Goal: Information Seeking & Learning: Check status

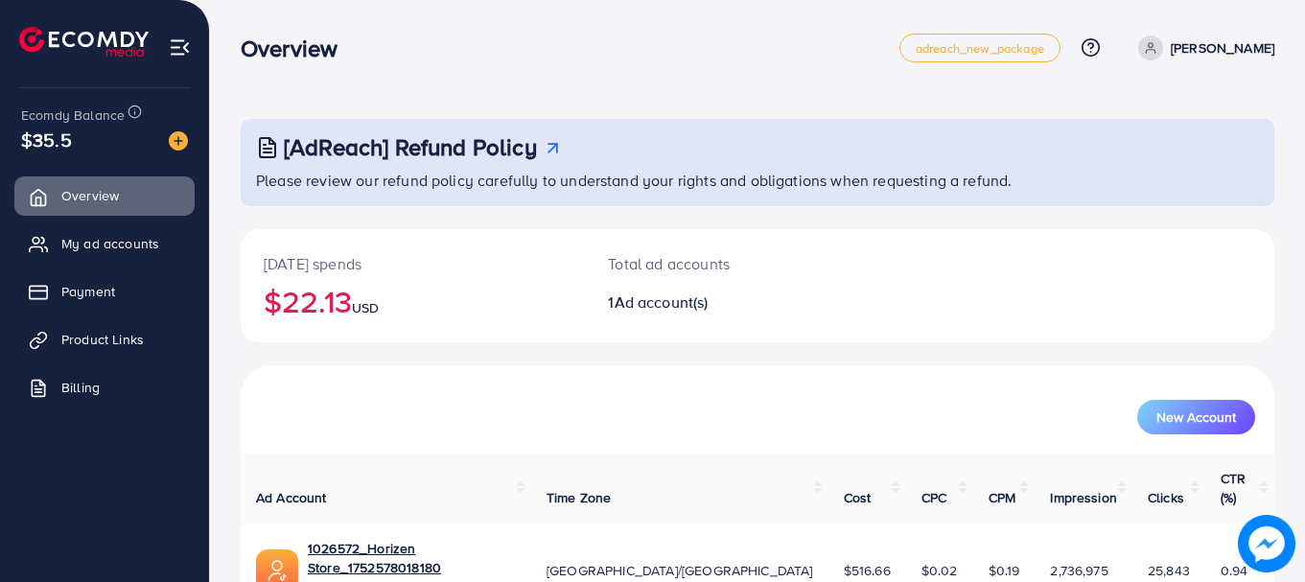
click at [315, 318] on div "Today's spends $22.13 USD" at bounding box center [413, 285] width 344 height 113
click at [315, 318] on h2 "$22.13 USD" at bounding box center [413, 301] width 298 height 36
click at [317, 290] on h2 "$22.13 USD" at bounding box center [413, 301] width 298 height 36
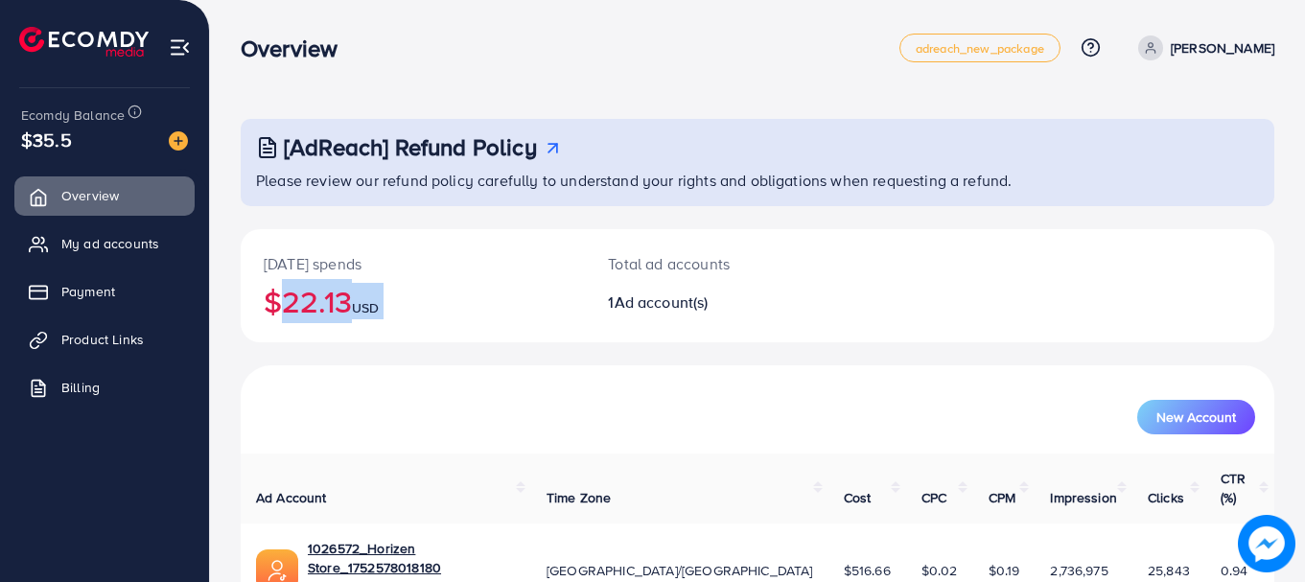
click at [364, 299] on span "USD" at bounding box center [365, 307] width 27 height 19
click at [339, 289] on h2 "$22.13 USD" at bounding box center [413, 301] width 298 height 36
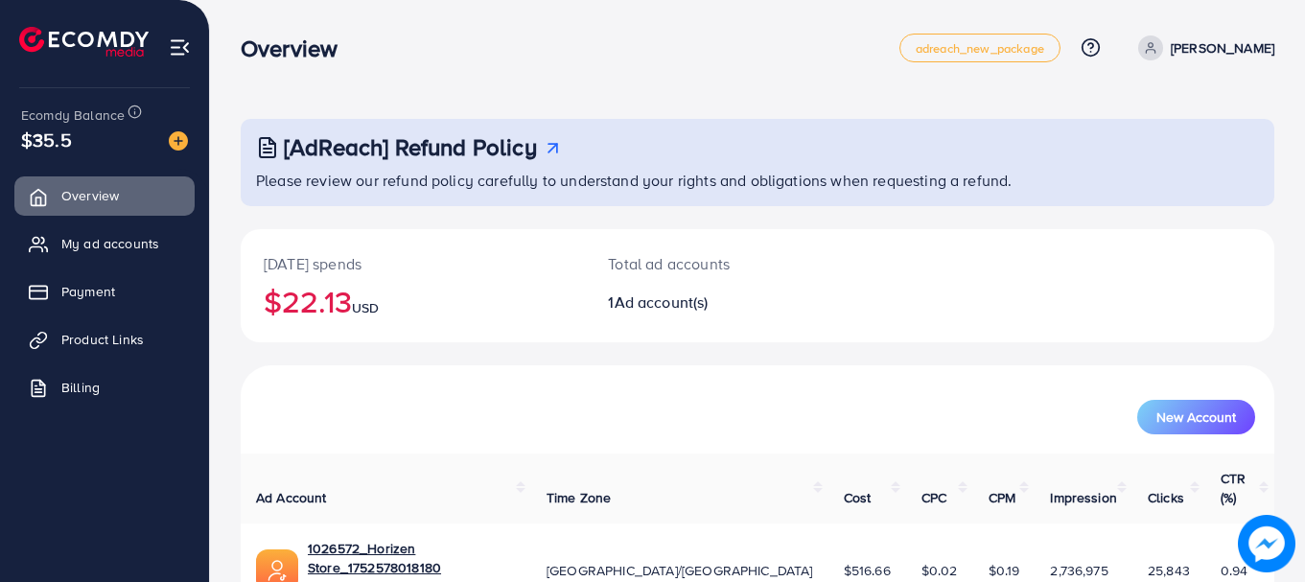
click at [339, 289] on h2 "$22.13 USD" at bounding box center [413, 301] width 298 height 36
click at [479, 273] on p "[DATE] spends" at bounding box center [413, 263] width 298 height 23
click at [588, 326] on div "Total ad accounts 1 Ad account(s)" at bounding box center [714, 285] width 259 height 113
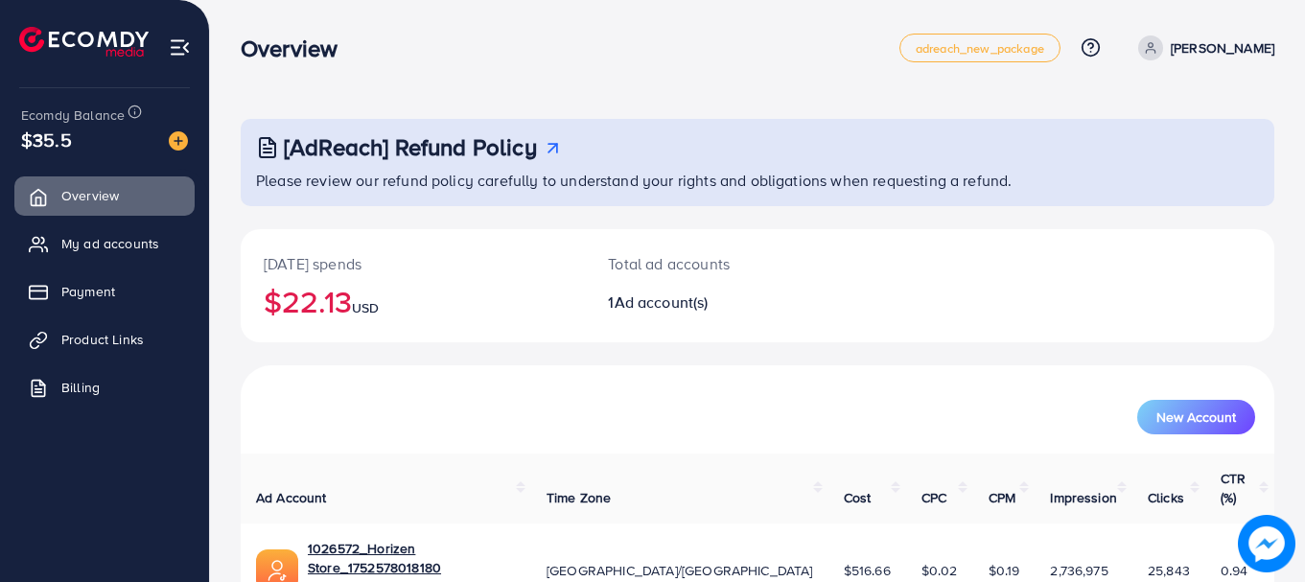
click at [588, 326] on div "Total ad accounts 1 Ad account(s)" at bounding box center [714, 285] width 259 height 113
click at [324, 285] on h2 "$22.13 USD" at bounding box center [413, 301] width 298 height 36
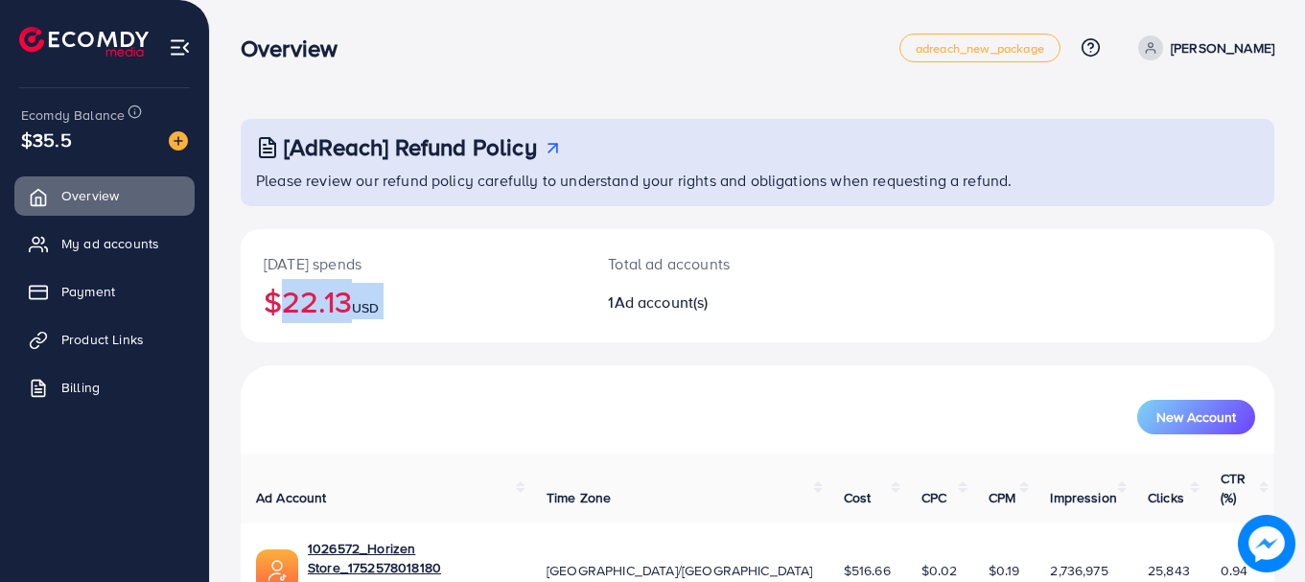
click at [316, 283] on h2 "$22.13 USD" at bounding box center [413, 301] width 298 height 36
click at [318, 296] on h2 "$22.13 USD" at bounding box center [413, 301] width 298 height 36
click at [302, 257] on p "[DATE] spends" at bounding box center [413, 263] width 298 height 23
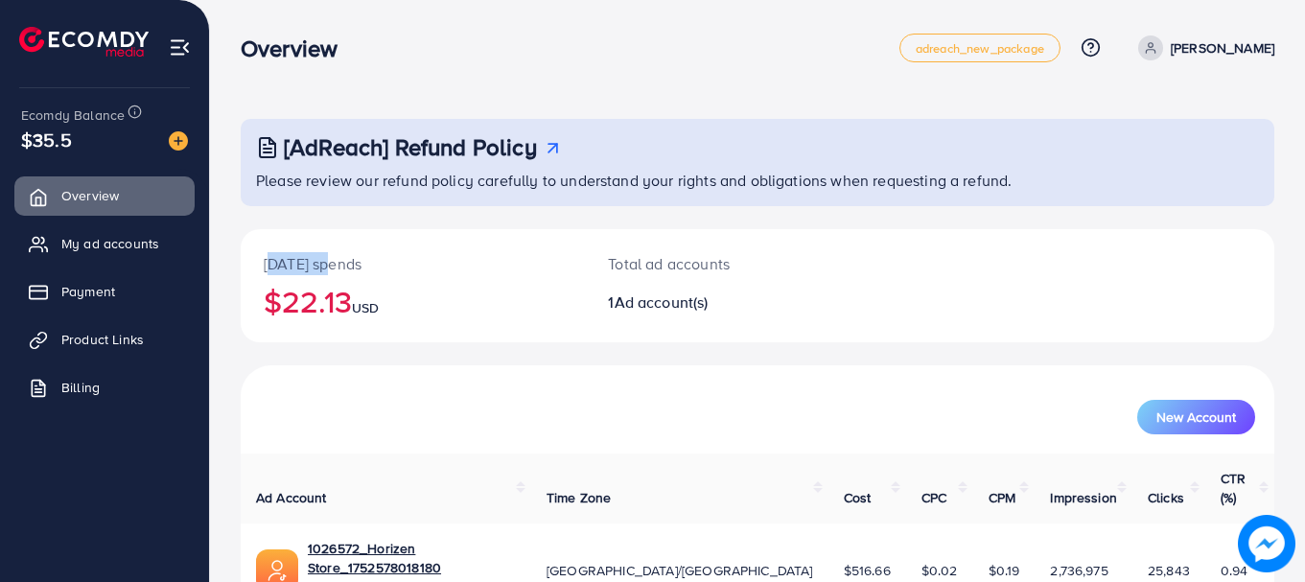
click at [302, 257] on p "[DATE] spends" at bounding box center [413, 263] width 298 height 23
click at [375, 310] on span "USD" at bounding box center [365, 307] width 27 height 19
click at [414, 315] on h2 "$22.13 USD" at bounding box center [413, 301] width 298 height 36
drag, startPoint x: 414, startPoint y: 315, endPoint x: 273, endPoint y: 265, distance: 149.5
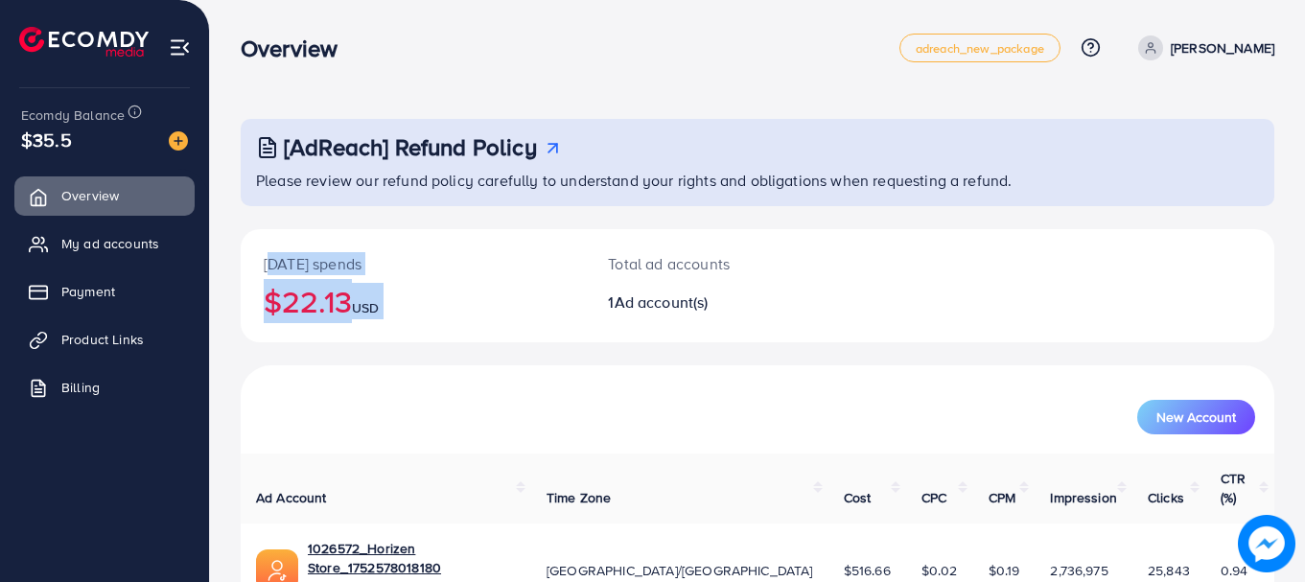
click at [273, 265] on div "Today's spends $22.13 USD" at bounding box center [413, 285] width 344 height 113
click at [273, 265] on p "[DATE] spends" at bounding box center [413, 263] width 298 height 23
click at [328, 290] on h2 "$22.13 USD" at bounding box center [413, 301] width 298 height 36
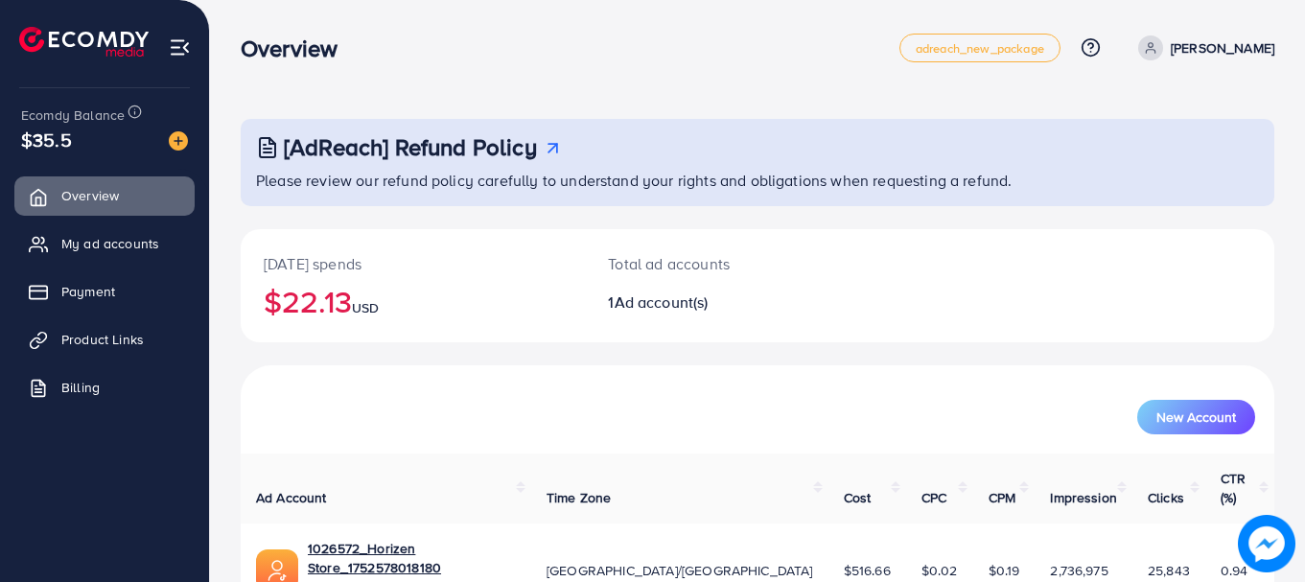
click at [328, 290] on h2 "$22.13 USD" at bounding box center [413, 301] width 298 height 36
click at [391, 308] on h2 "$22.13 USD" at bounding box center [413, 301] width 298 height 36
click at [312, 289] on h2 "$25.2 USD" at bounding box center [413, 301] width 298 height 36
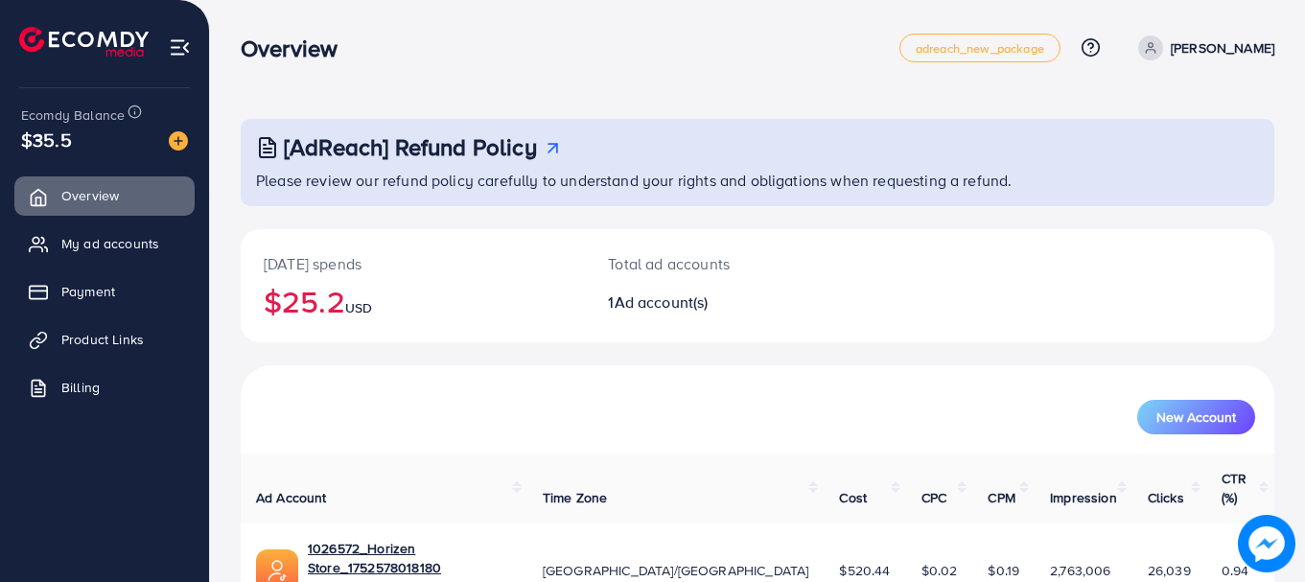
click at [312, 289] on h2 "$25.2 USD" at bounding box center [413, 301] width 298 height 36
click at [477, 309] on h2 "$25.2 USD" at bounding box center [413, 301] width 298 height 36
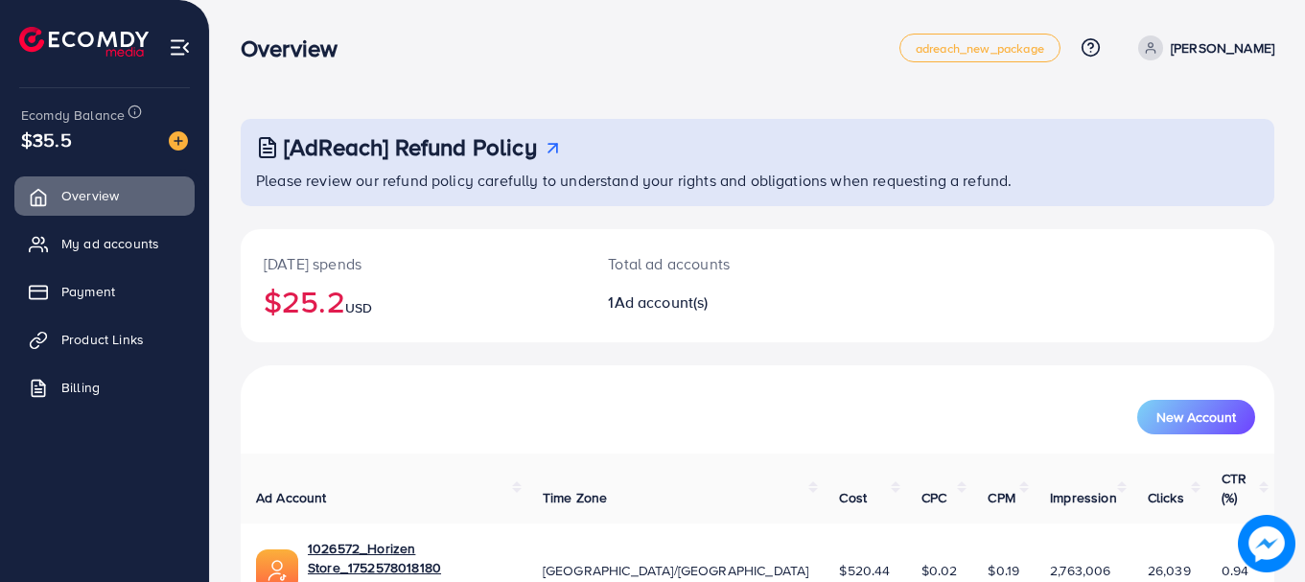
click at [528, 315] on h2 "$25.2 USD" at bounding box center [413, 301] width 298 height 36
click at [373, 277] on div "Today's spends $25.2 USD" at bounding box center [413, 285] width 344 height 113
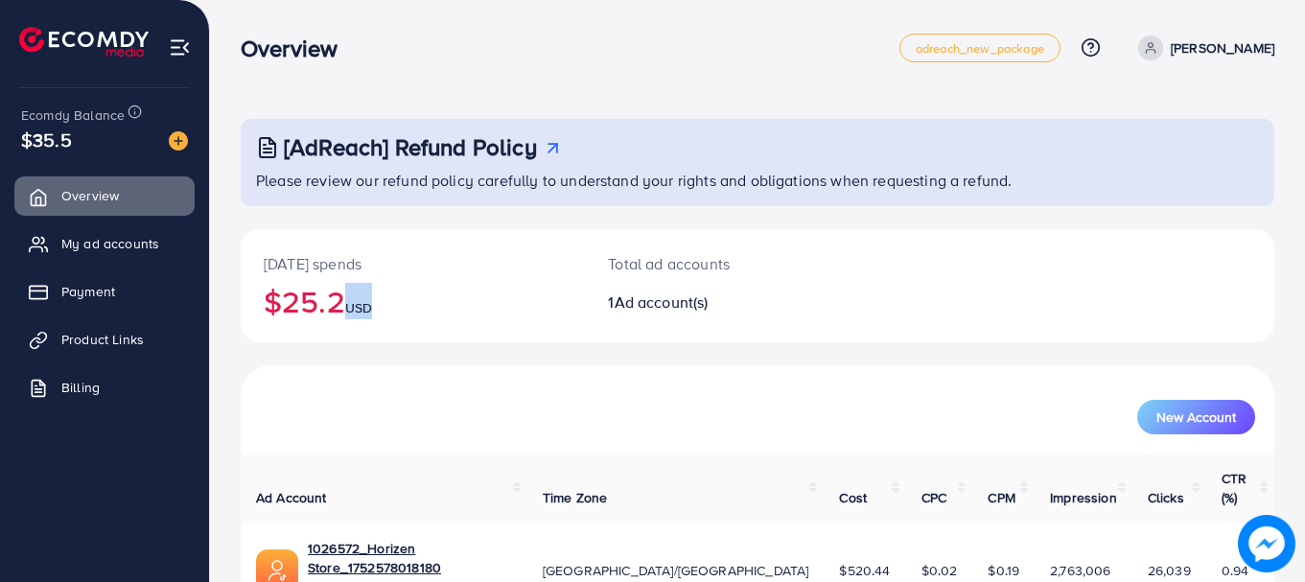
click at [362, 276] on div "Today's spends $25.2 USD" at bounding box center [413, 285] width 344 height 113
click at [344, 270] on p "[DATE] spends" at bounding box center [413, 263] width 298 height 23
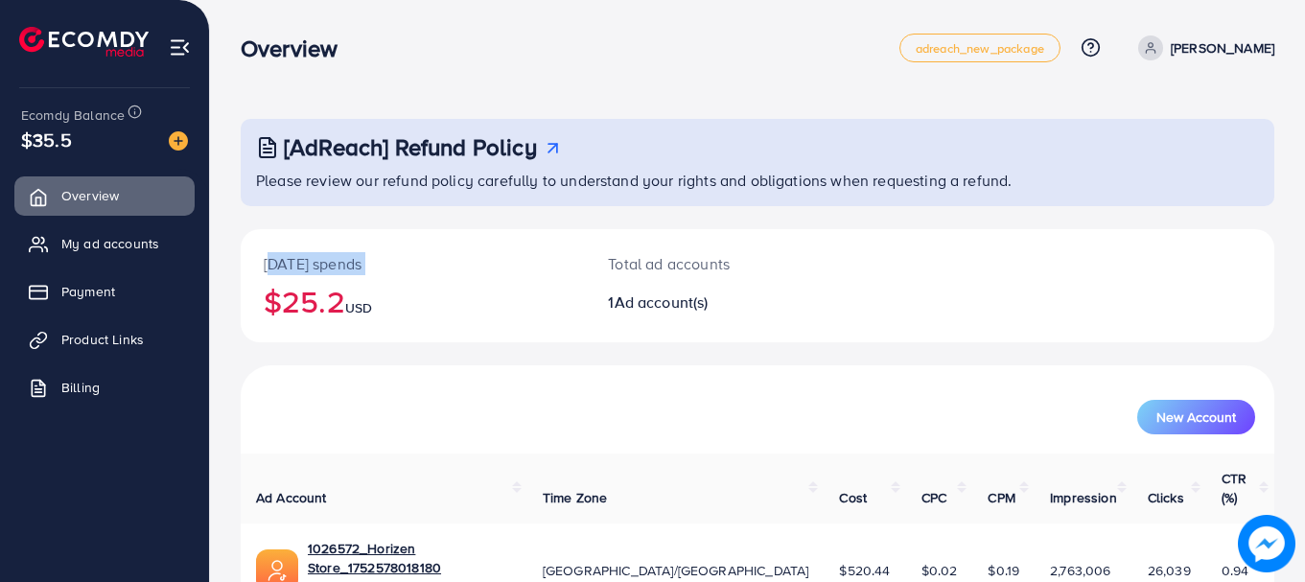
click at [344, 270] on p "[DATE] spends" at bounding box center [413, 263] width 298 height 23
click at [369, 308] on span "USD" at bounding box center [358, 307] width 27 height 19
drag, startPoint x: 395, startPoint y: 310, endPoint x: 274, endPoint y: 267, distance: 128.3
click at [274, 267] on div "Today's spends $25.2 USD" at bounding box center [413, 285] width 344 height 113
click at [296, 269] on p "[DATE] spends" at bounding box center [413, 263] width 298 height 23
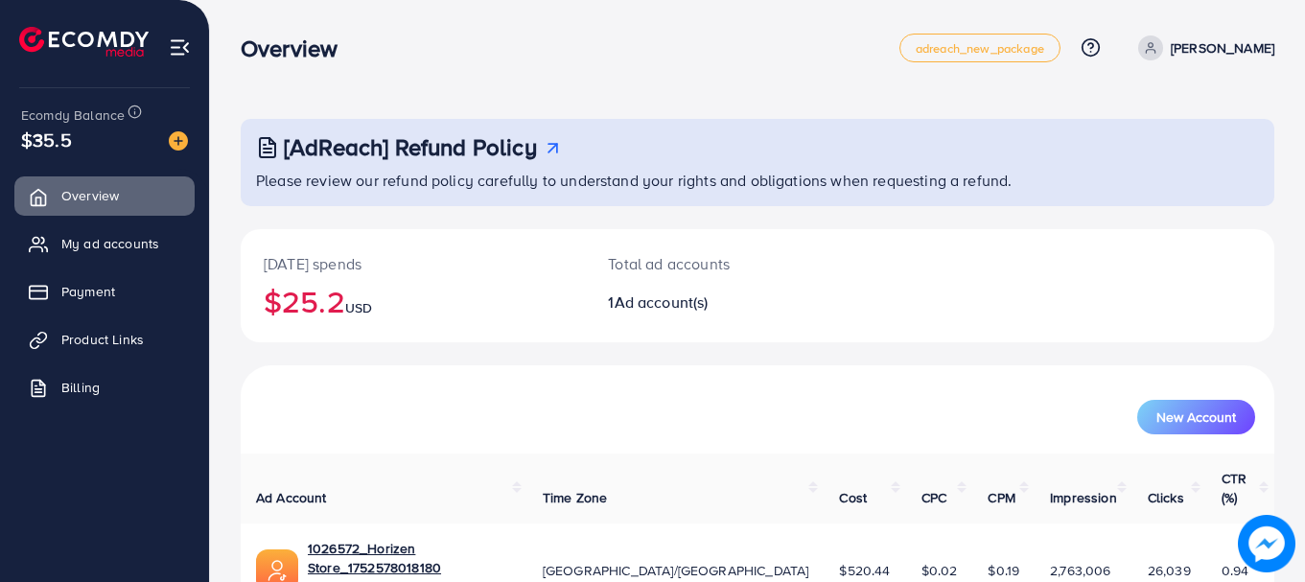
click at [281, 269] on p "[DATE] spends" at bounding box center [413, 263] width 298 height 23
click at [380, 299] on h2 "$25.2 USD" at bounding box center [413, 301] width 298 height 36
click at [381, 302] on h2 "$25.2 USD" at bounding box center [413, 301] width 298 height 36
drag, startPoint x: 381, startPoint y: 302, endPoint x: 257, endPoint y: 248, distance: 134.9
click at [347, 293] on h2 "$25.2 USD" at bounding box center [413, 301] width 298 height 36
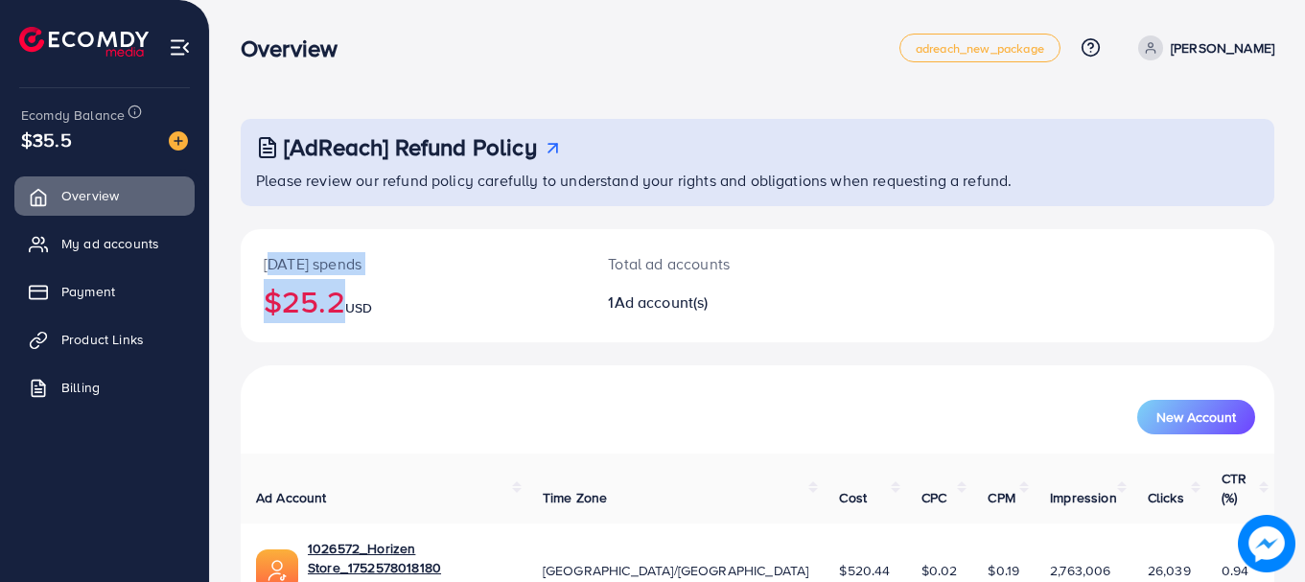
click at [253, 244] on div "Today's spends $25.2 USD" at bounding box center [413, 285] width 344 height 113
click at [318, 289] on h2 "$25.2 USD" at bounding box center [413, 301] width 298 height 36
click at [343, 305] on h2 "$25.2 USD" at bounding box center [413, 301] width 298 height 36
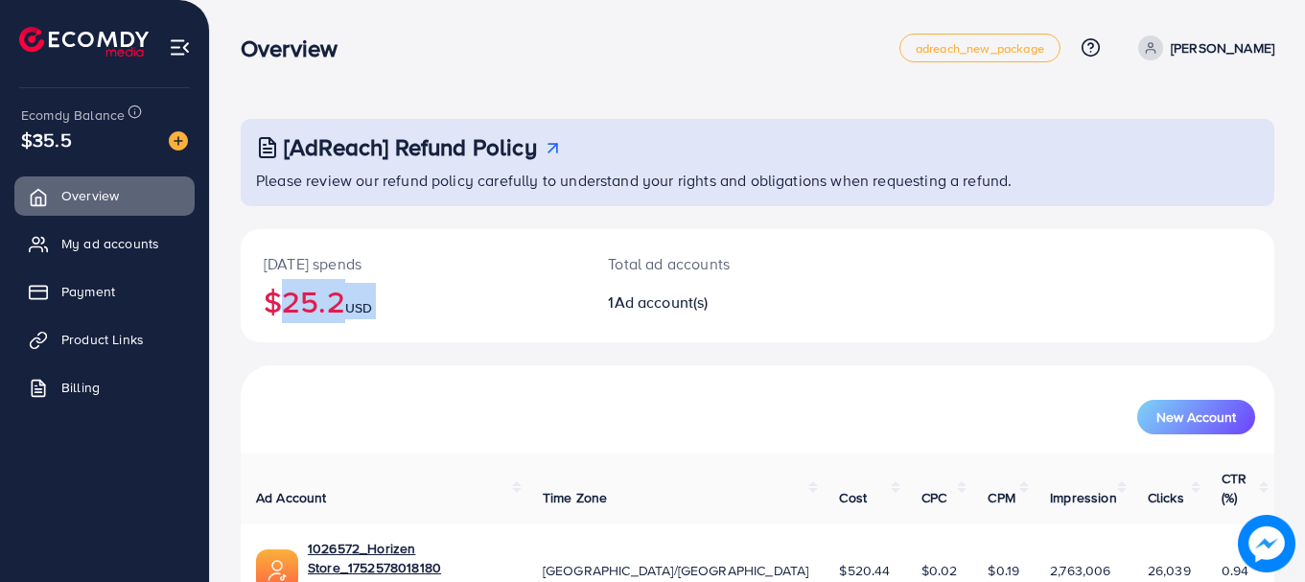
click at [343, 305] on h2 "$25.2 USD" at bounding box center [413, 301] width 298 height 36
click at [339, 301] on h2 "$25.2 USD" at bounding box center [413, 301] width 298 height 36
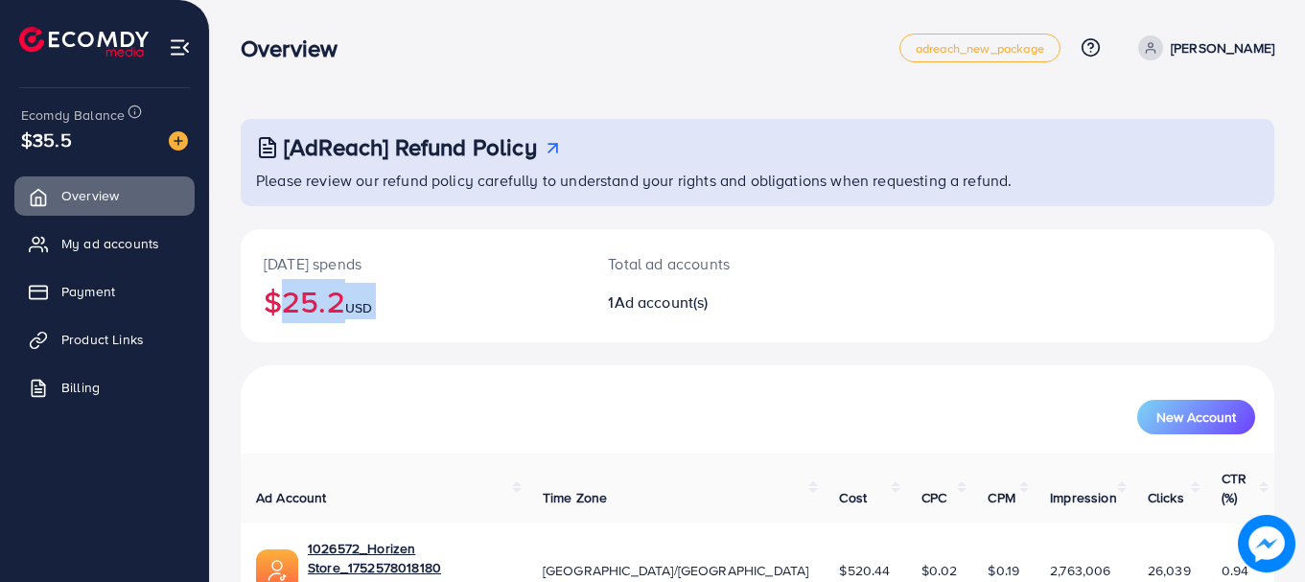
click at [339, 301] on h2 "$25.2 USD" at bounding box center [413, 301] width 298 height 36
click at [341, 301] on h2 "$25.2 USD" at bounding box center [413, 301] width 298 height 36
click at [347, 303] on h2 "$25.2 USD" at bounding box center [413, 301] width 298 height 36
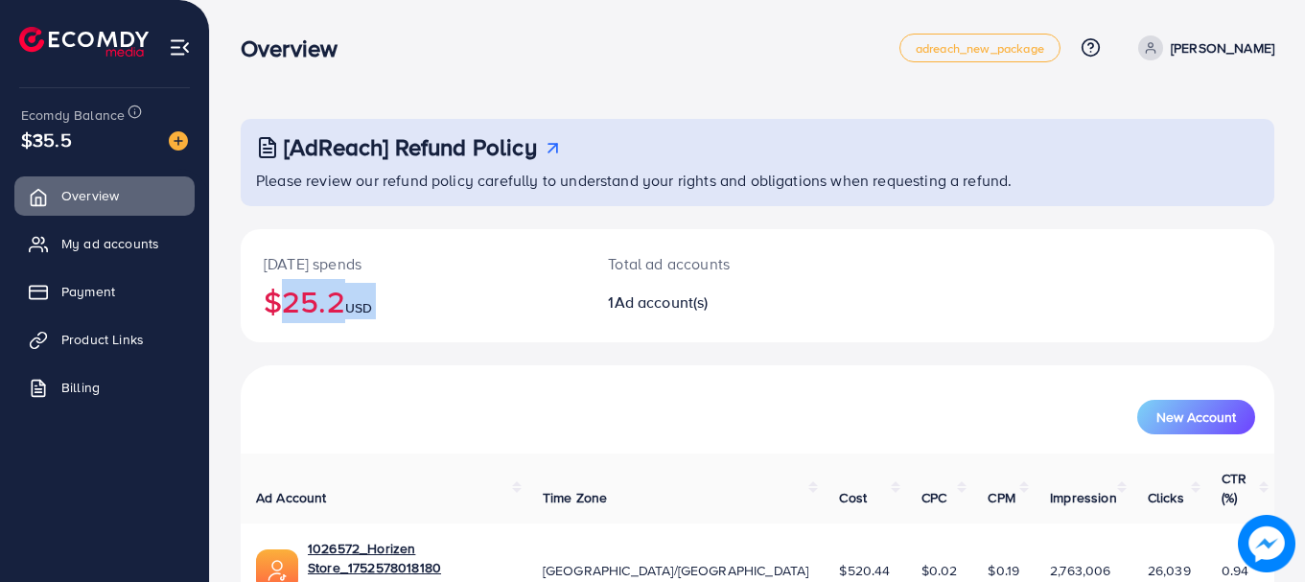
click at [347, 303] on h2 "$25.2 USD" at bounding box center [413, 301] width 298 height 36
click at [331, 303] on h2 "$25.2 USD" at bounding box center [413, 301] width 298 height 36
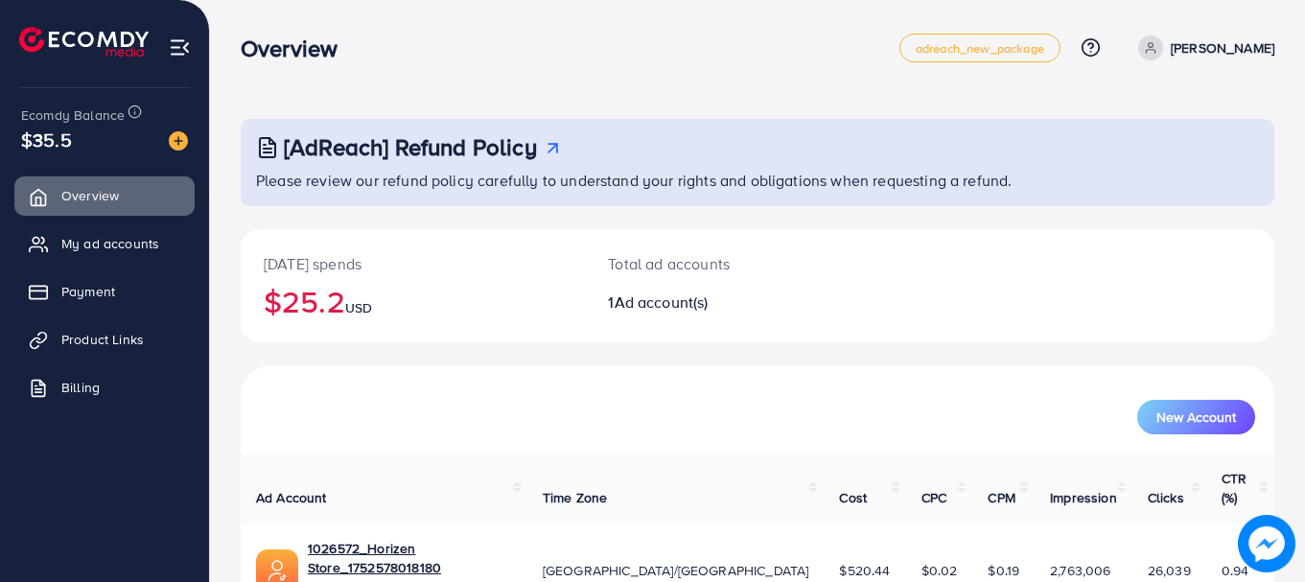
click at [331, 303] on h2 "$25.2 USD" at bounding box center [413, 301] width 298 height 36
click at [325, 295] on h2 "$25.2 USD" at bounding box center [413, 301] width 298 height 36
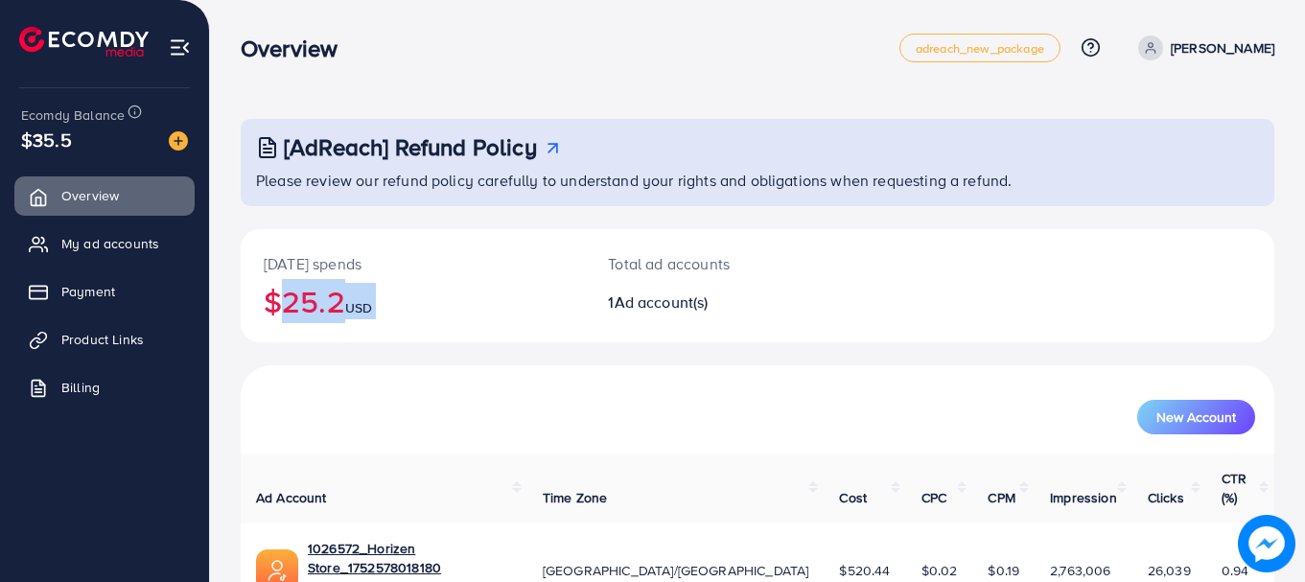
click at [325, 295] on h2 "$25.2 USD" at bounding box center [413, 301] width 298 height 36
click at [316, 291] on h2 "$25.2 USD" at bounding box center [413, 301] width 298 height 36
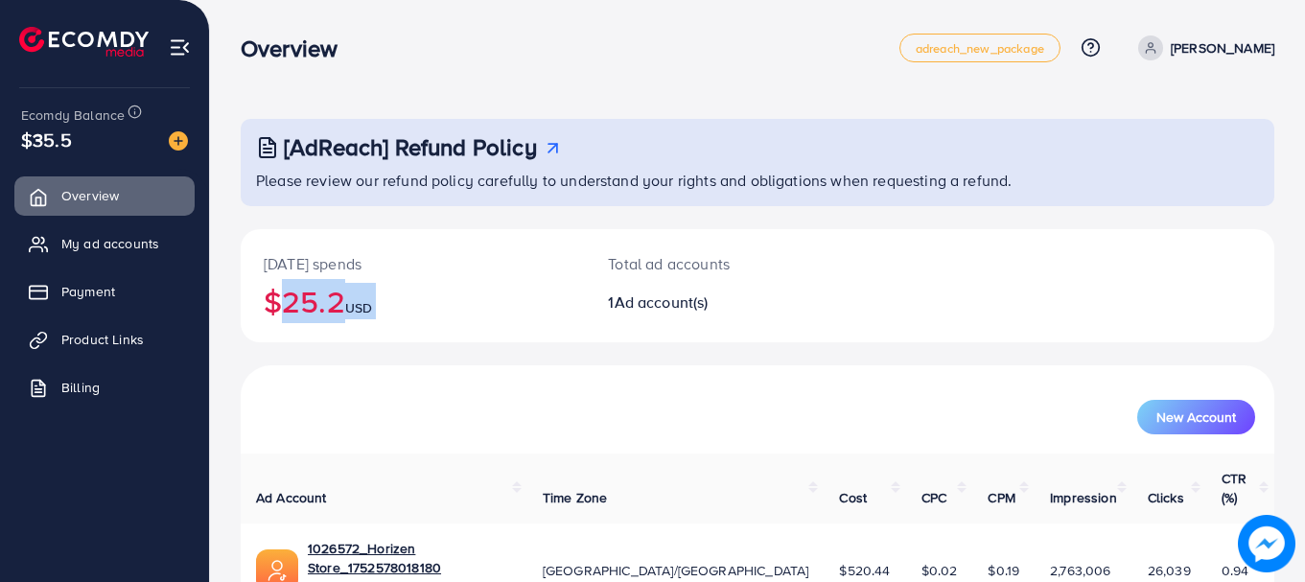
click at [316, 291] on h2 "$25.2 USD" at bounding box center [413, 301] width 298 height 36
click at [352, 307] on h2 "$25.2 USD" at bounding box center [413, 301] width 298 height 36
click at [329, 291] on h2 "$25.2 USD" at bounding box center [413, 301] width 298 height 36
click at [323, 268] on p "[DATE] spends" at bounding box center [413, 263] width 298 height 23
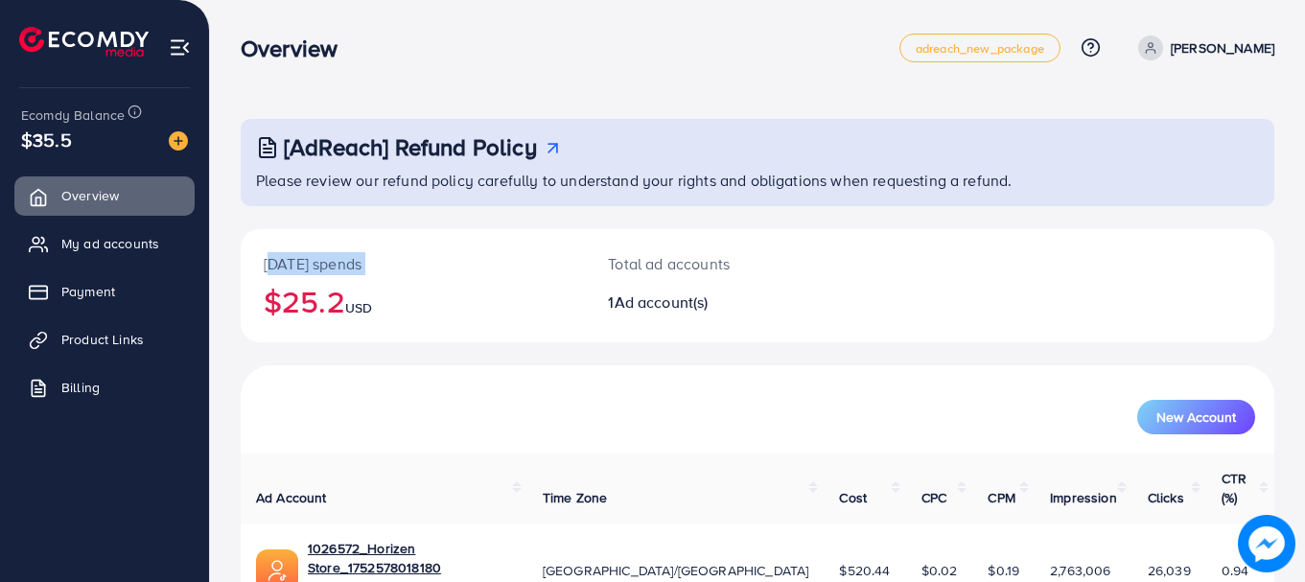
click at [323, 268] on p "[DATE] spends" at bounding box center [413, 263] width 298 height 23
click at [307, 283] on h2 "$25.2 USD" at bounding box center [413, 301] width 298 height 36
click at [338, 319] on h2 "$25.2 USD" at bounding box center [413, 301] width 298 height 36
